Goal: Information Seeking & Learning: Learn about a topic

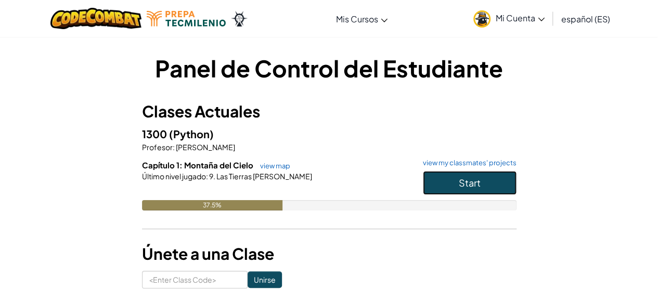
click at [452, 181] on button "Start" at bounding box center [470, 183] width 94 height 24
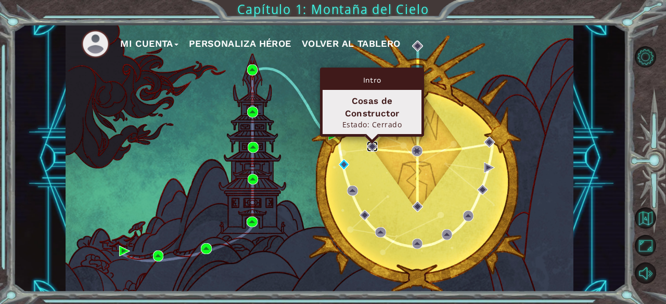
click at [376, 143] on img at bounding box center [372, 147] width 10 height 10
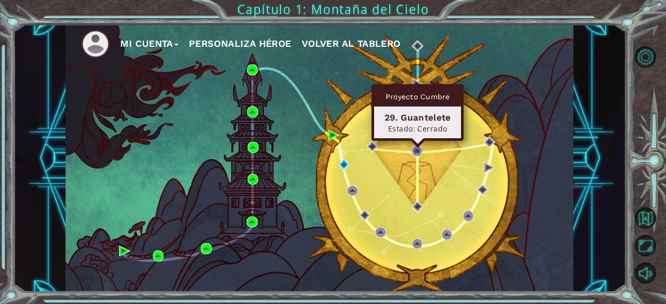
click at [417, 141] on div "Proyecto Cumbre 29. Guantelete Estado: [GEOGRAPHIC_DATA]" at bounding box center [418, 112] width 92 height 57
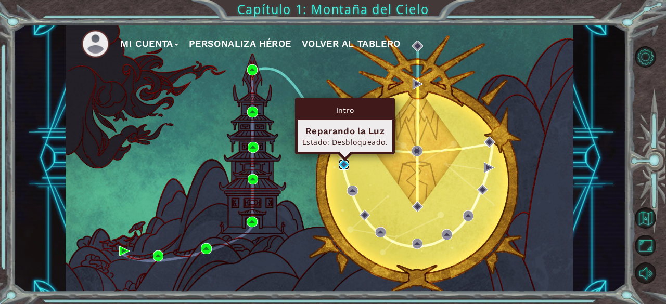
click at [346, 163] on img at bounding box center [344, 164] width 10 height 10
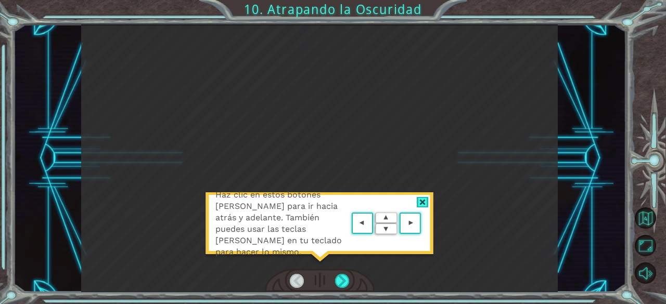
click at [387, 198] on div "Haz clic en estos botones [PERSON_NAME] para ir hacia atrás y adelante. También…" at bounding box center [319, 229] width 229 height 73
click at [345, 280] on div at bounding box center [342, 281] width 15 height 15
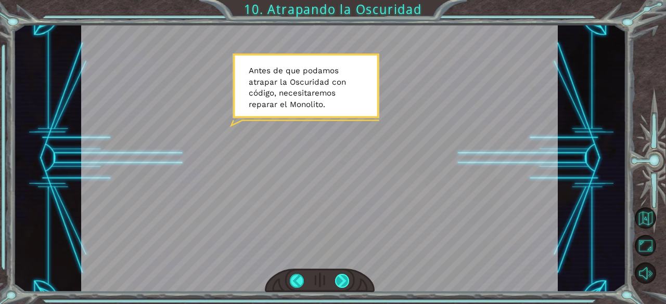
click at [344, 281] on div at bounding box center [342, 281] width 15 height 15
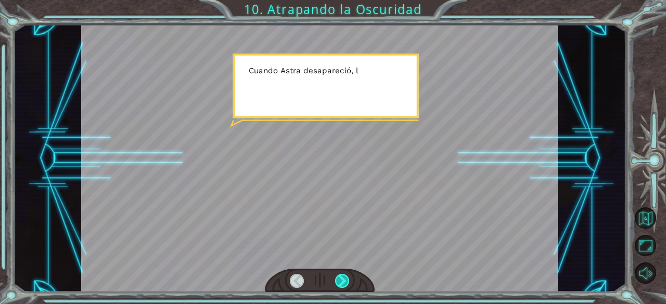
click at [341, 281] on div at bounding box center [342, 281] width 15 height 15
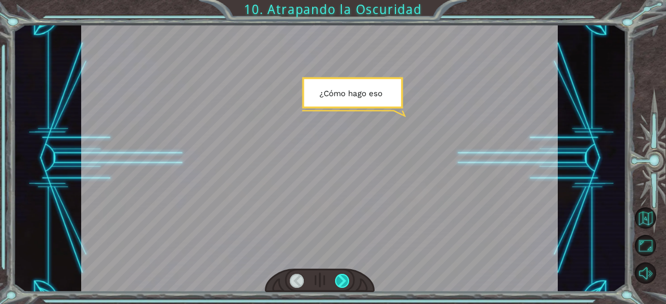
click at [341, 281] on div at bounding box center [342, 281] width 15 height 15
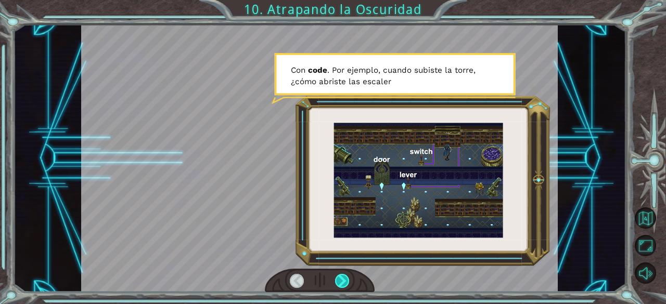
click at [347, 275] on div at bounding box center [342, 281] width 15 height 15
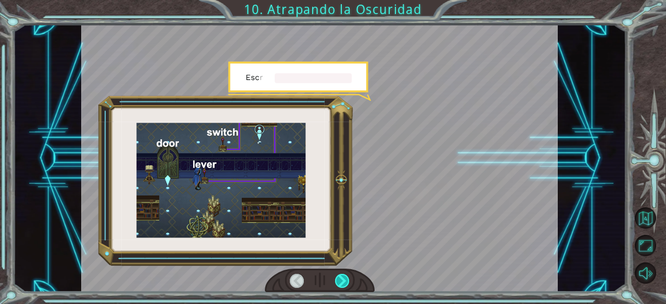
click at [349, 275] on div at bounding box center [342, 281] width 15 height 15
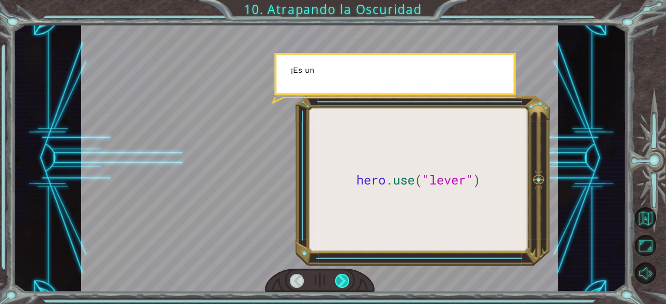
click at [349, 275] on div at bounding box center [342, 281] width 15 height 15
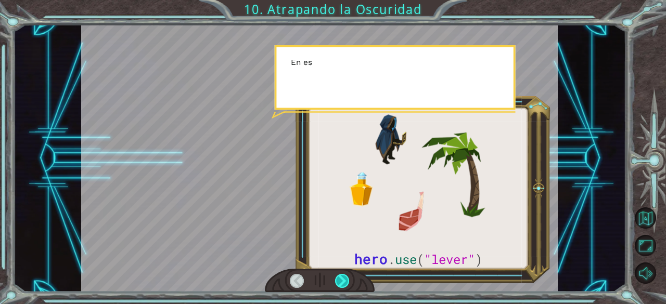
click at [349, 275] on div at bounding box center [342, 281] width 15 height 15
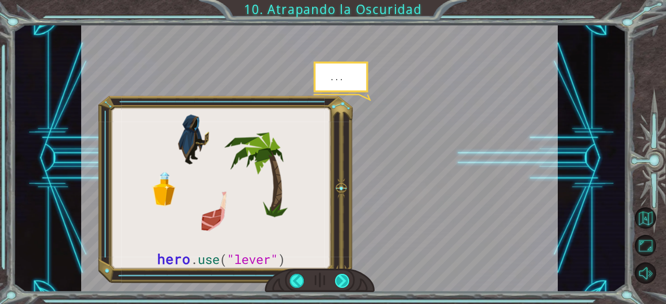
click at [349, 275] on div at bounding box center [342, 281] width 15 height 15
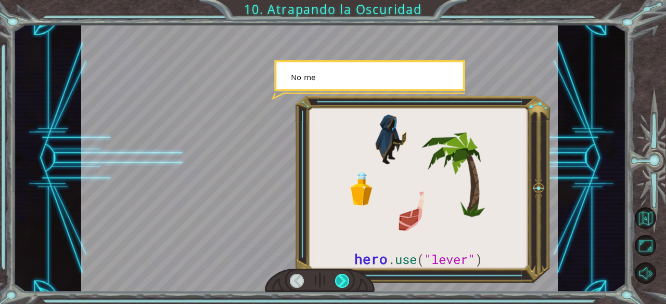
click at [349, 275] on div at bounding box center [342, 281] width 15 height 15
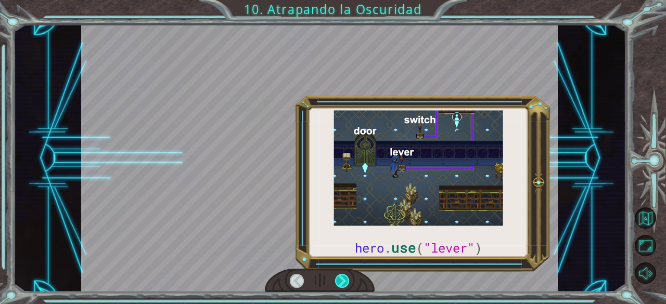
click at [349, 275] on div at bounding box center [342, 281] width 15 height 15
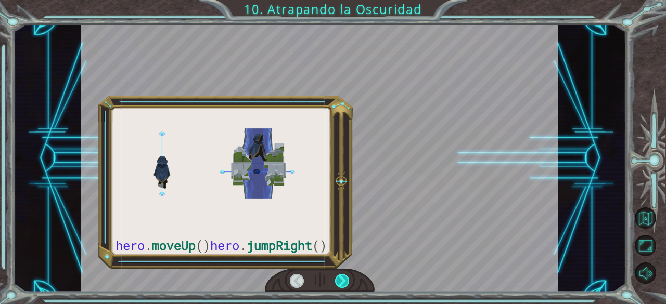
click at [349, 275] on div at bounding box center [342, 281] width 15 height 15
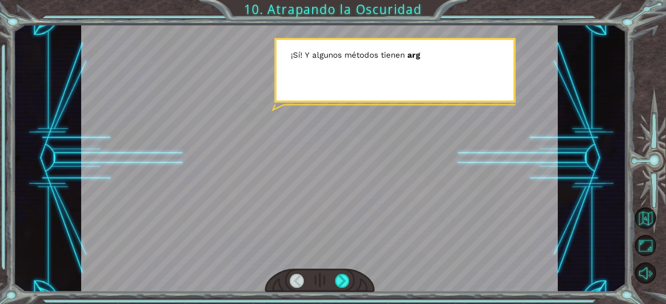
click at [350, 273] on div at bounding box center [320, 281] width 110 height 24
click at [348, 277] on div at bounding box center [342, 281] width 15 height 15
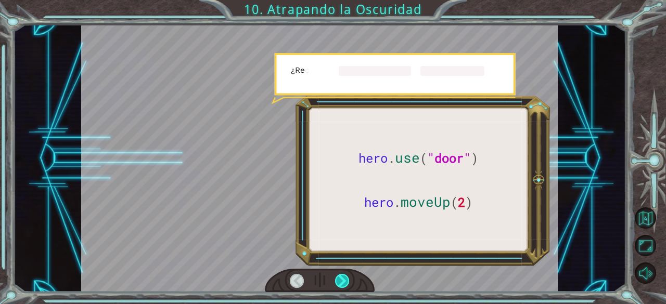
click at [348, 278] on div at bounding box center [342, 281] width 15 height 15
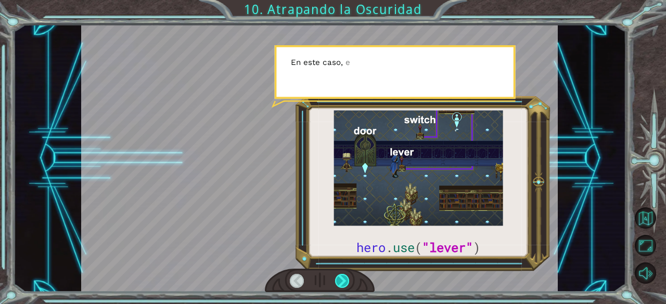
click at [348, 278] on div at bounding box center [342, 281] width 15 height 15
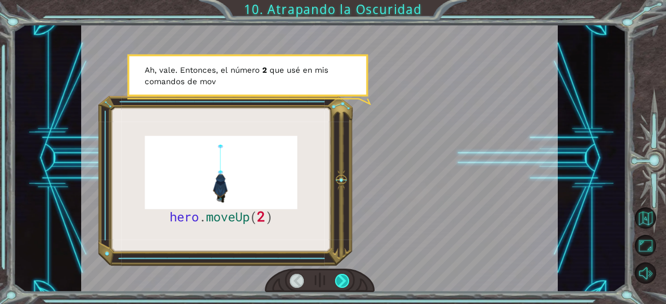
click at [348, 278] on div at bounding box center [342, 281] width 15 height 15
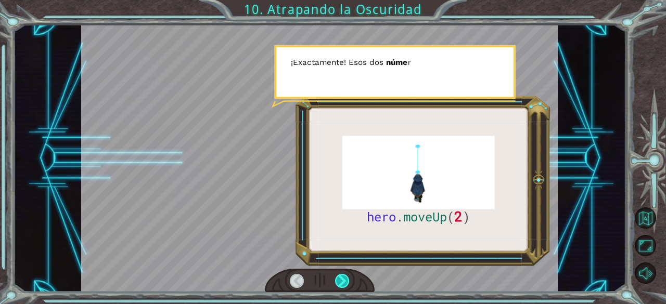
click at [348, 278] on div at bounding box center [342, 281] width 15 height 15
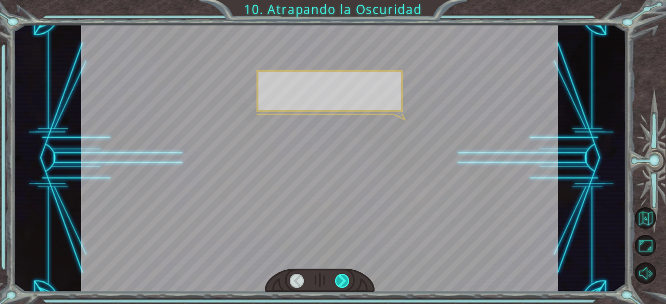
click at [348, 278] on div at bounding box center [342, 281] width 15 height 15
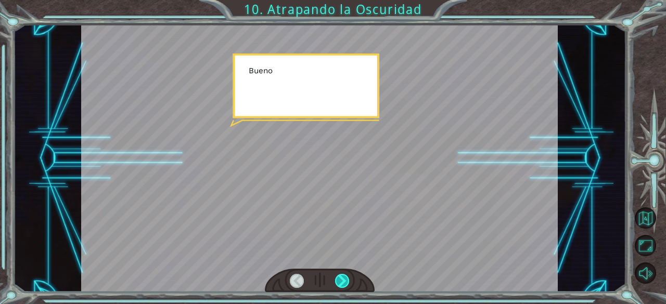
drag, startPoint x: 348, startPoint y: 278, endPoint x: 342, endPoint y: 279, distance: 5.3
click at [347, 278] on div at bounding box center [342, 281] width 15 height 15
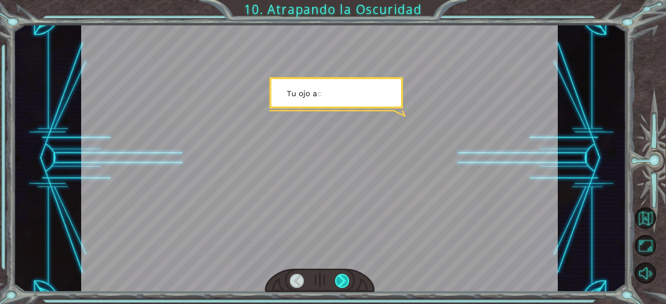
click at [337, 278] on div at bounding box center [342, 281] width 15 height 15
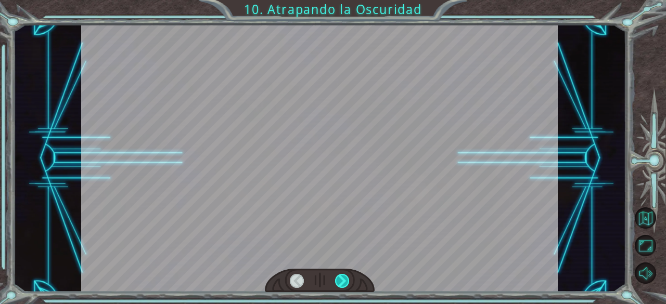
click at [337, 278] on div at bounding box center [342, 281] width 15 height 15
click at [338, 279] on div at bounding box center [342, 281] width 15 height 15
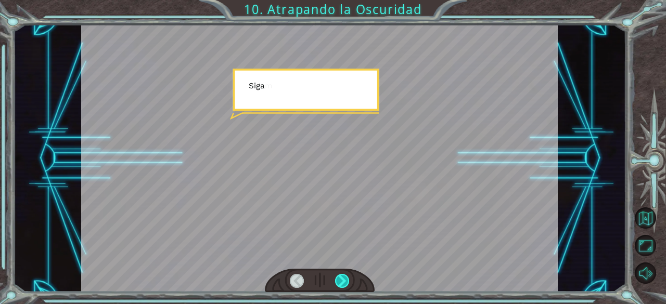
click at [338, 279] on div at bounding box center [342, 281] width 15 height 15
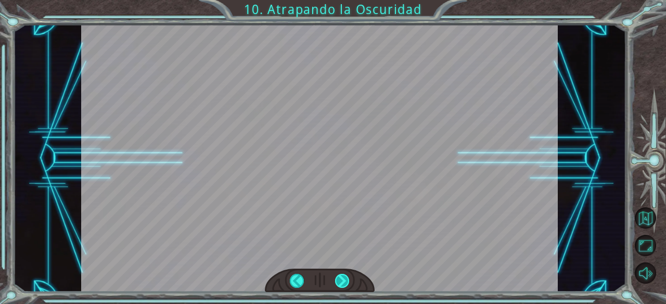
click at [338, 279] on div at bounding box center [342, 281] width 15 height 15
click at [337, 278] on div at bounding box center [342, 281] width 15 height 15
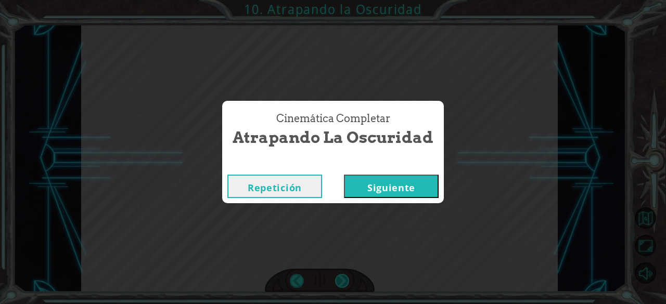
click at [343, 278] on div "Cinemática Completar Atrapando la Oscuridad Repetición [GEOGRAPHIC_DATA]" at bounding box center [333, 152] width 666 height 304
click at [406, 183] on button "Siguiente" at bounding box center [391, 186] width 95 height 23
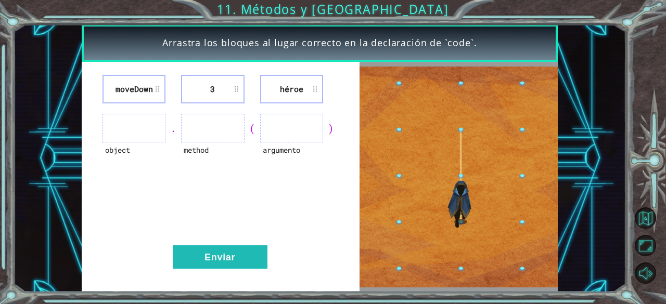
click at [123, 129] on ul at bounding box center [134, 128] width 63 height 29
click at [134, 133] on ul at bounding box center [134, 128] width 63 height 29
click at [236, 138] on ul at bounding box center [212, 128] width 63 height 29
click at [291, 116] on ul at bounding box center [291, 128] width 63 height 29
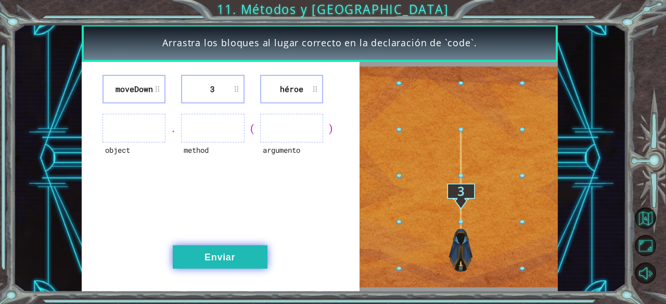
click at [247, 266] on button "Enviar" at bounding box center [220, 257] width 95 height 23
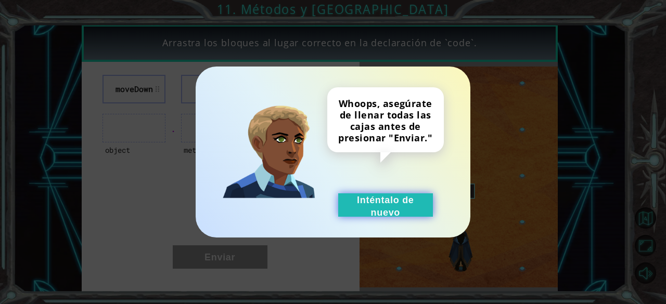
click at [382, 194] on button "Inténtalo de nuevo" at bounding box center [385, 205] width 95 height 23
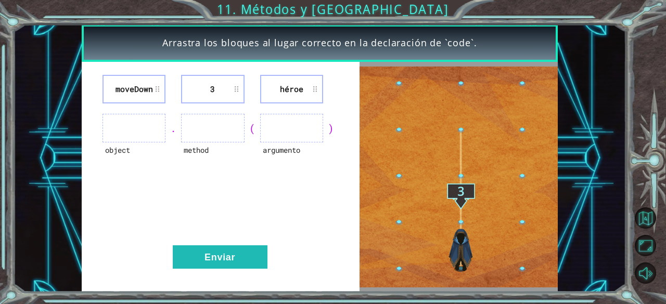
click at [330, 126] on div ")" at bounding box center [331, 128] width 16 height 15
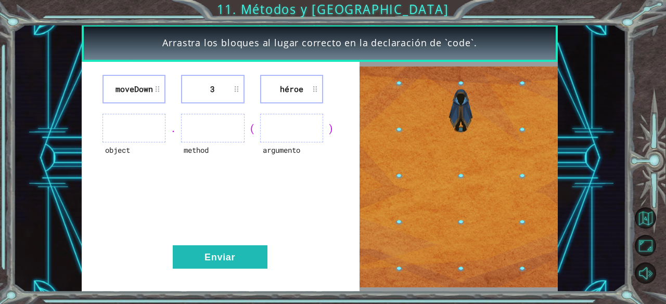
drag, startPoint x: 315, startPoint y: 136, endPoint x: 289, endPoint y: 136, distance: 25.5
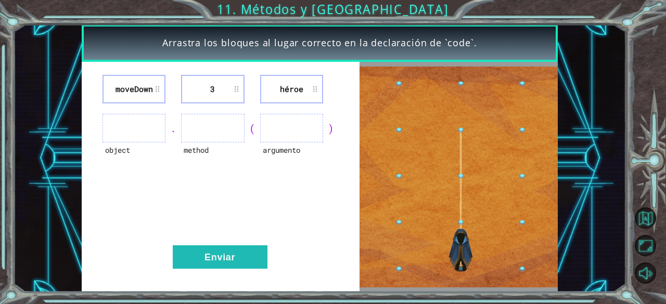
click at [300, 137] on ul at bounding box center [291, 128] width 63 height 29
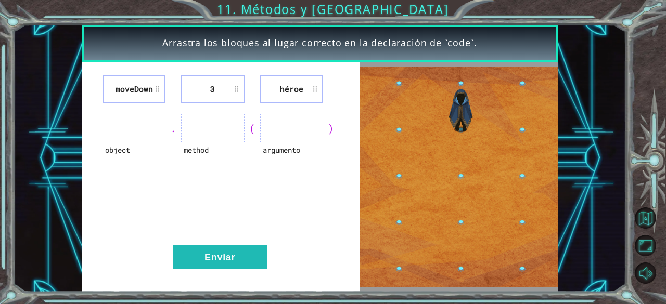
drag, startPoint x: 287, startPoint y: 136, endPoint x: 259, endPoint y: 132, distance: 28.3
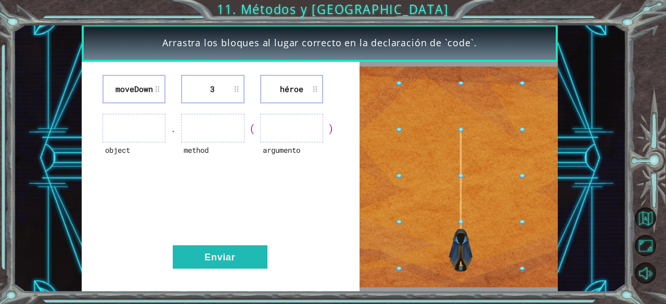
click at [287, 136] on ul at bounding box center [291, 128] width 63 height 29
click at [259, 132] on div "(" at bounding box center [253, 128] width 16 height 15
click at [276, 130] on ul at bounding box center [291, 128] width 63 height 29
click at [276, 126] on ul at bounding box center [291, 128] width 63 height 29
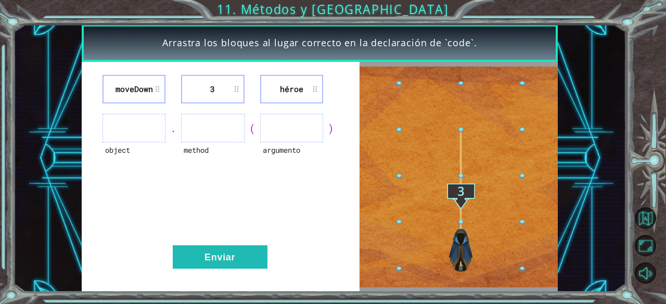
click at [144, 93] on li "moveDown" at bounding box center [134, 89] width 63 height 29
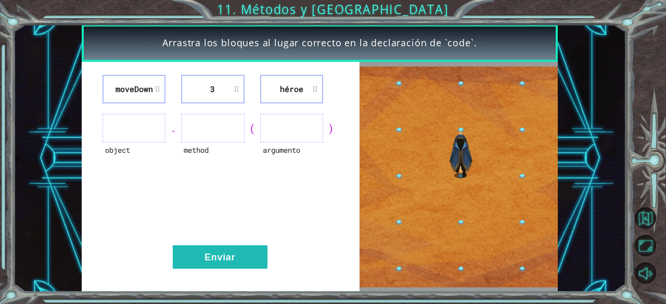
drag, startPoint x: 144, startPoint y: 93, endPoint x: 238, endPoint y: 112, distance: 96.6
click at [246, 113] on div "moveDown 3 héroe object . method ( argumento ) Enviar" at bounding box center [221, 177] width 278 height 230
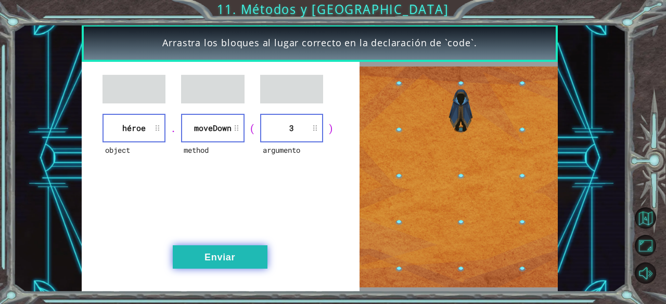
click at [219, 253] on button "Enviar" at bounding box center [220, 257] width 95 height 23
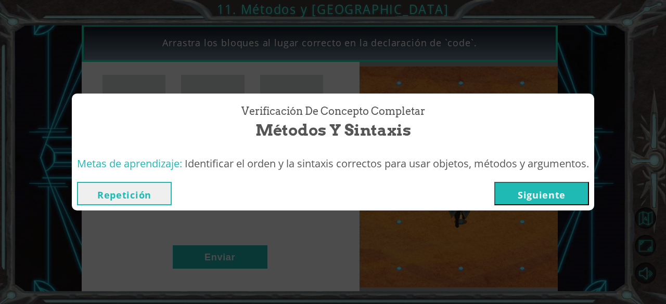
click at [525, 197] on button "Siguiente" at bounding box center [541, 193] width 95 height 23
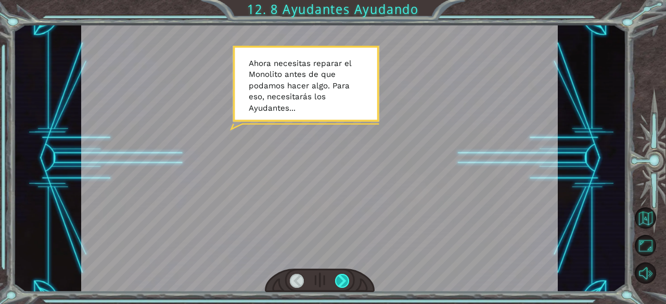
click at [344, 289] on div at bounding box center [320, 281] width 110 height 24
click at [342, 287] on div at bounding box center [342, 281] width 15 height 15
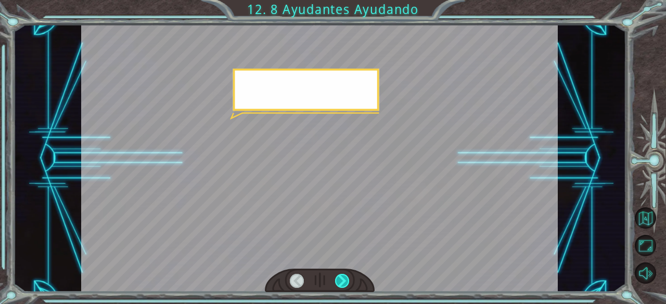
click at [342, 286] on div at bounding box center [342, 281] width 15 height 15
click at [342, 285] on div at bounding box center [342, 281] width 15 height 15
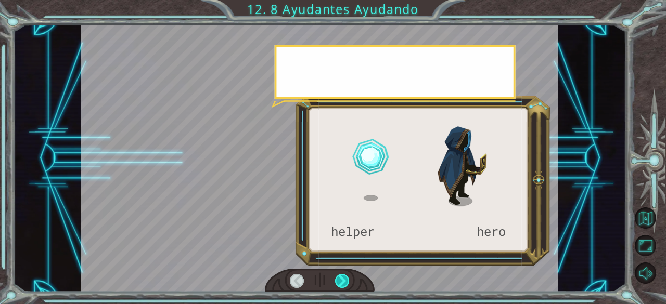
click at [342, 285] on div at bounding box center [342, 281] width 15 height 15
click at [342, 282] on div at bounding box center [342, 281] width 15 height 15
click at [342, 281] on div at bounding box center [342, 281] width 15 height 15
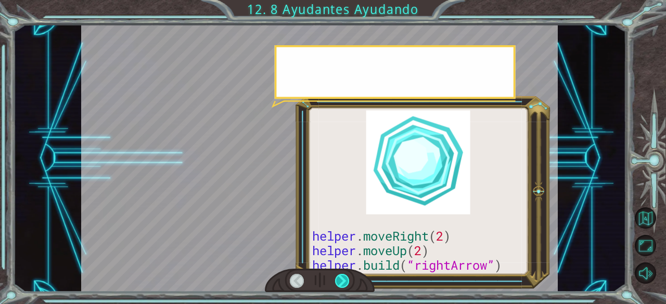
click at [342, 281] on div at bounding box center [342, 281] width 15 height 15
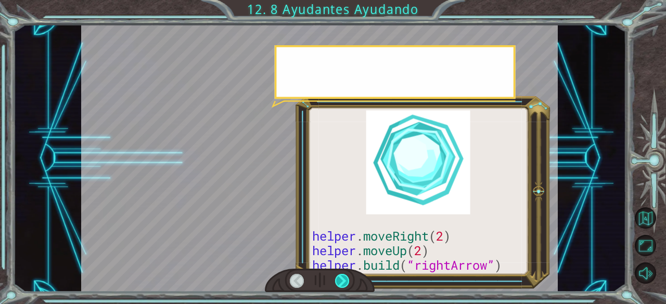
click at [342, 281] on div at bounding box center [342, 281] width 15 height 15
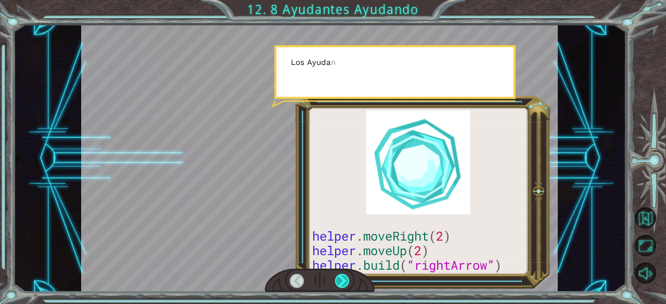
click at [342, 280] on div at bounding box center [342, 281] width 15 height 15
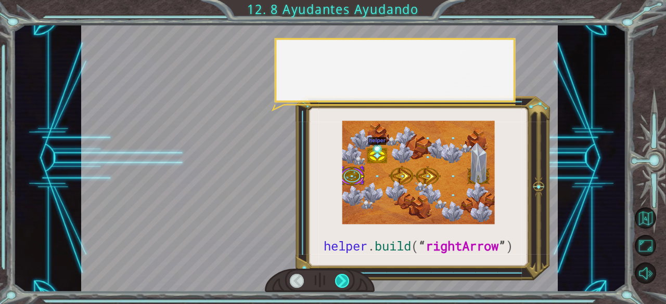
click at [342, 280] on div at bounding box center [342, 281] width 15 height 15
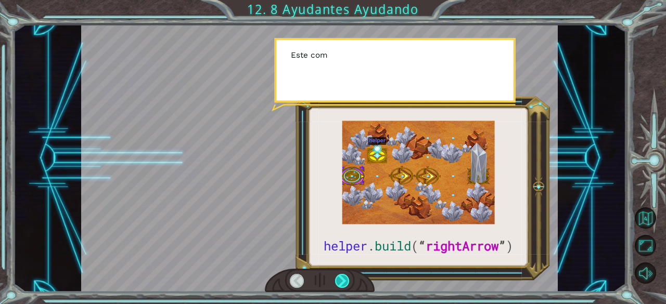
click at [342, 280] on div at bounding box center [342, 281] width 15 height 15
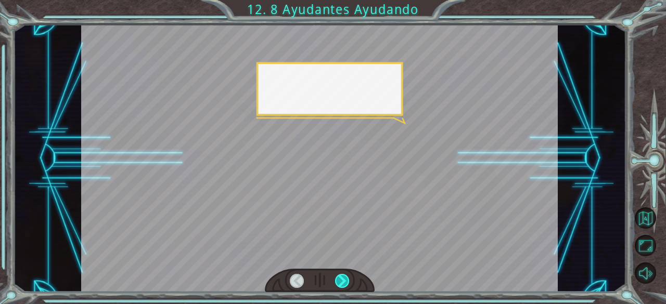
click at [342, 280] on div at bounding box center [342, 281] width 15 height 15
click at [342, 279] on div at bounding box center [342, 281] width 15 height 15
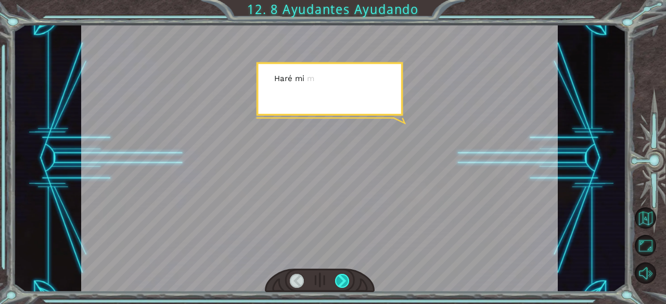
click at [342, 279] on div at bounding box center [342, 281] width 15 height 15
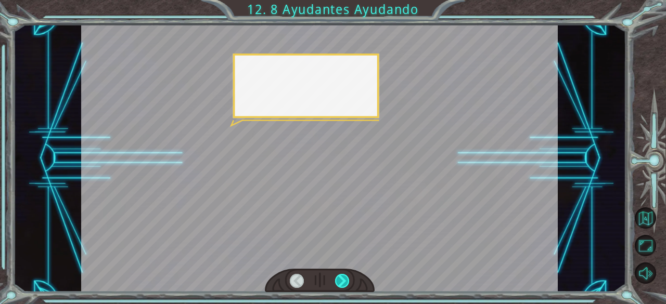
click at [342, 279] on div at bounding box center [342, 281] width 15 height 15
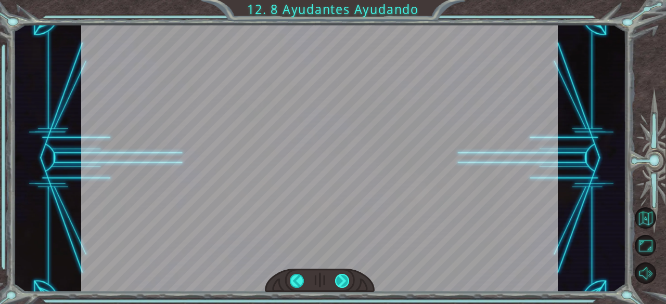
click at [342, 279] on div at bounding box center [342, 281] width 15 height 15
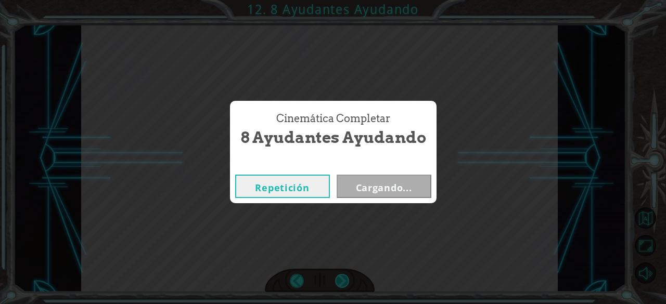
click at [342, 279] on div "Cinemática Completar 8 Ayudantes Ayudando Repetición Cargando..." at bounding box center [333, 152] width 666 height 304
drag, startPoint x: 410, startPoint y: 129, endPoint x: 403, endPoint y: 147, distance: 19.1
click at [404, 145] on span "8 Ayudantes Ayudando" at bounding box center [333, 137] width 186 height 22
click at [376, 180] on button "Siguiente" at bounding box center [384, 186] width 95 height 23
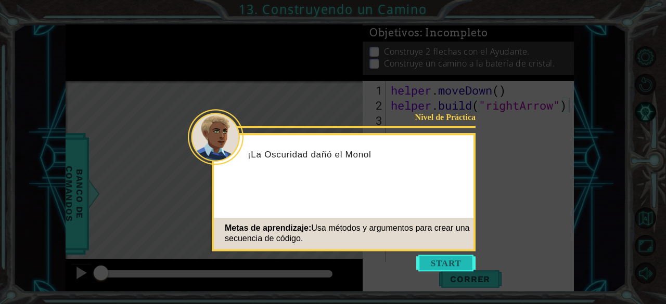
click at [427, 257] on button "Start" at bounding box center [445, 263] width 59 height 17
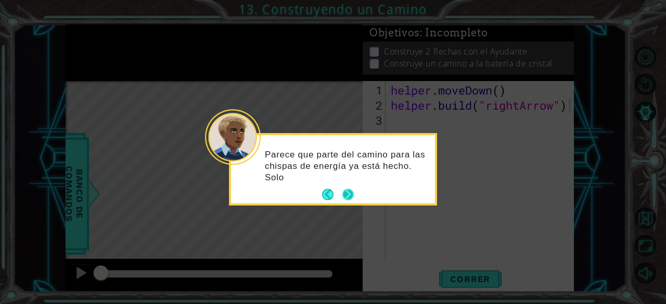
click at [346, 196] on button "Next" at bounding box center [347, 194] width 11 height 11
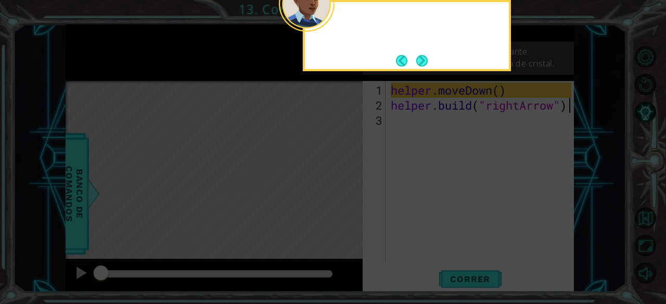
click at [346, 196] on icon at bounding box center [333, 46] width 666 height 518
click at [420, 63] on button "Next" at bounding box center [421, 60] width 11 height 11
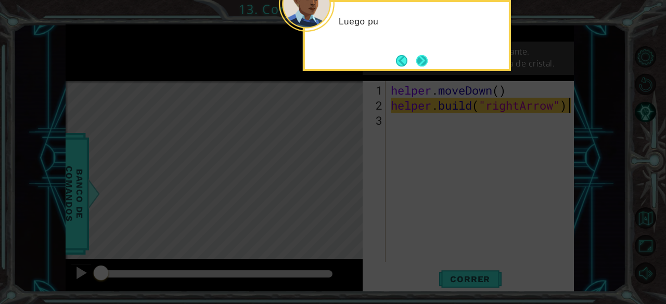
click at [428, 60] on button "Next" at bounding box center [421, 60] width 11 height 11
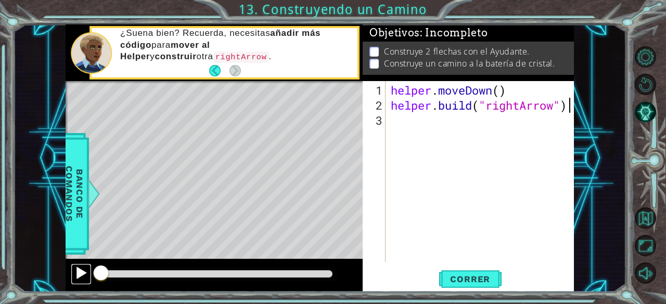
click at [83, 267] on div at bounding box center [81, 273] width 14 height 14
